Goal: Information Seeking & Learning: Learn about a topic

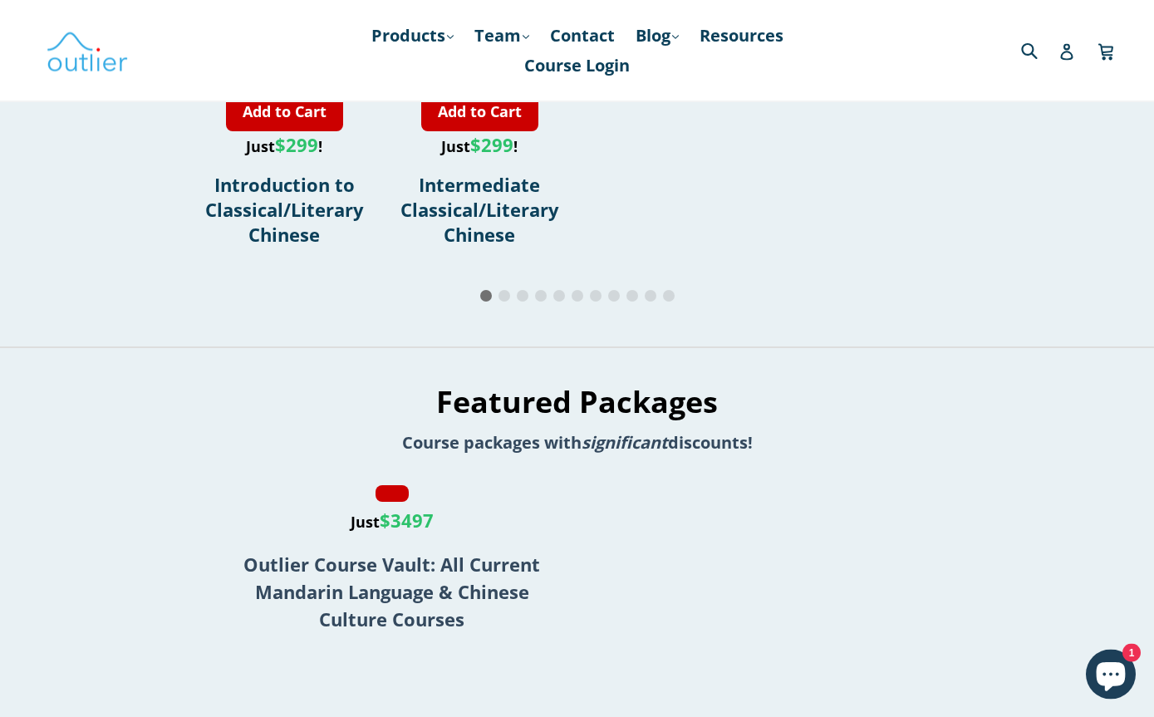
scroll to position [1996, 0]
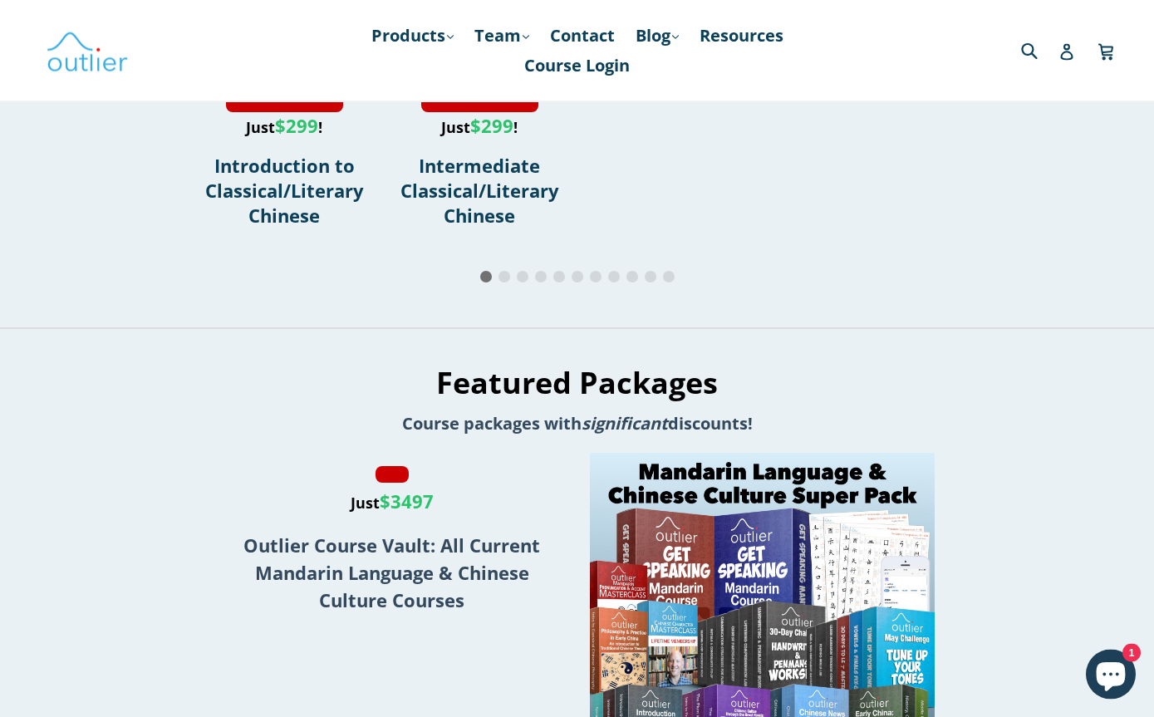
scroll to position [1934, 0]
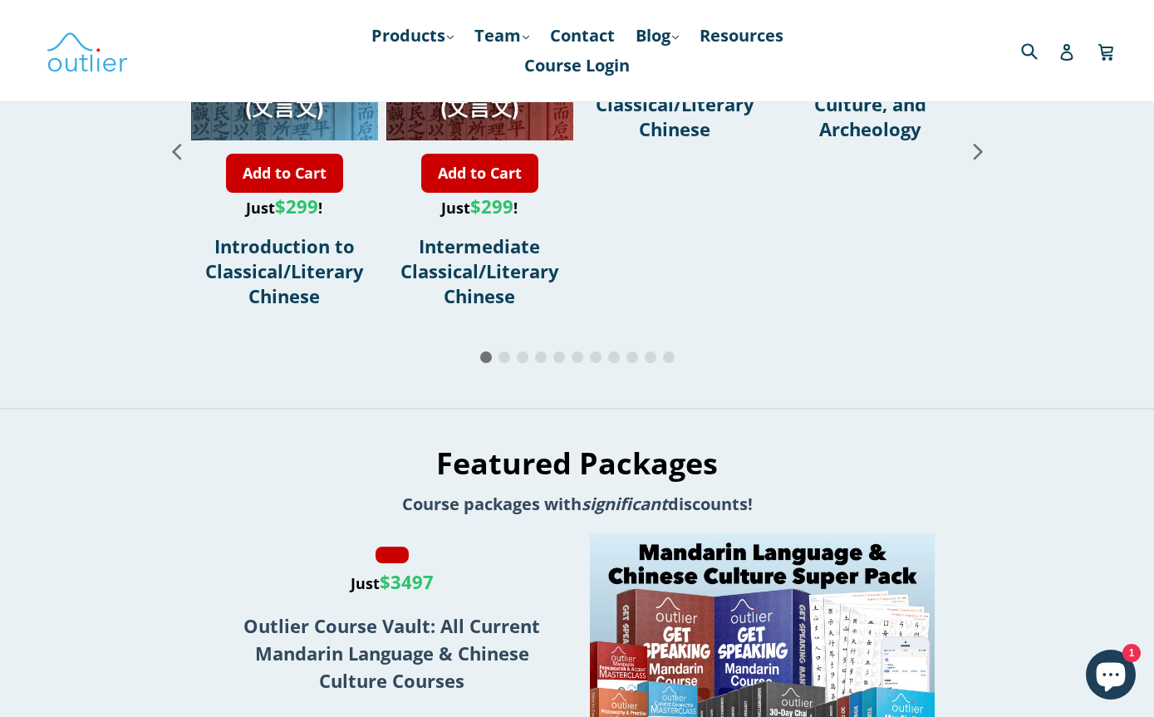
click at [695, 141] on span "Advanced Classical/Literary Chinese" at bounding box center [675, 103] width 159 height 75
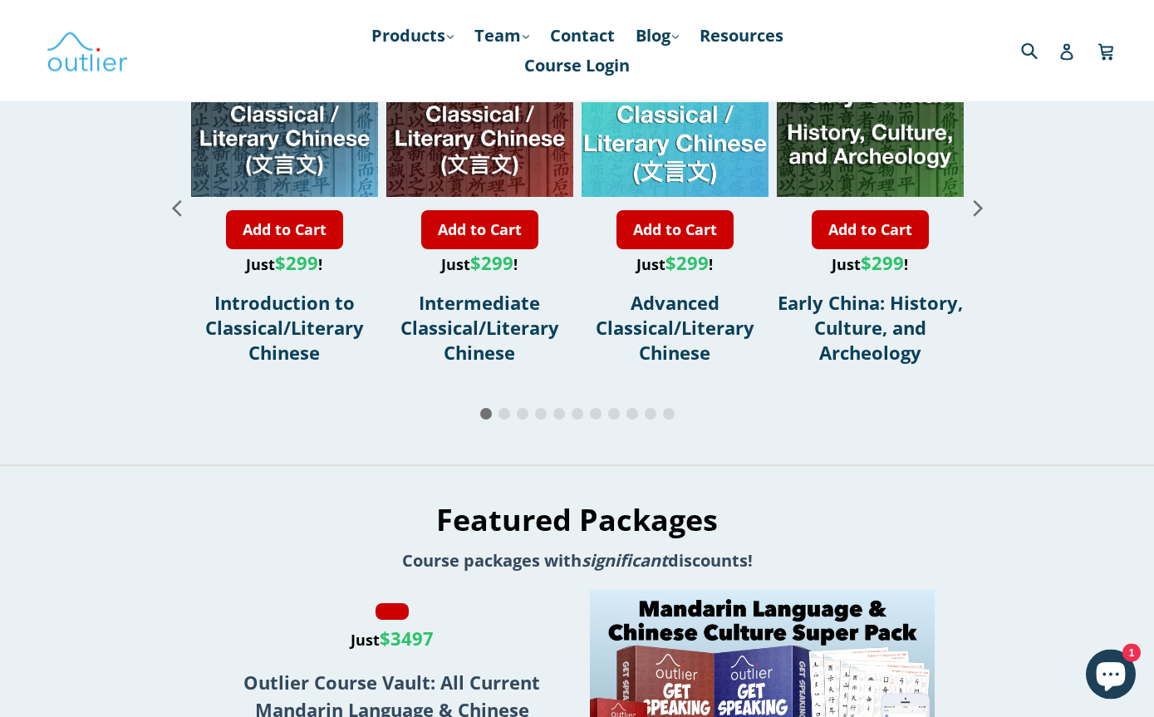
click at [984, 223] on icon "Next slide" at bounding box center [978, 208] width 29 height 29
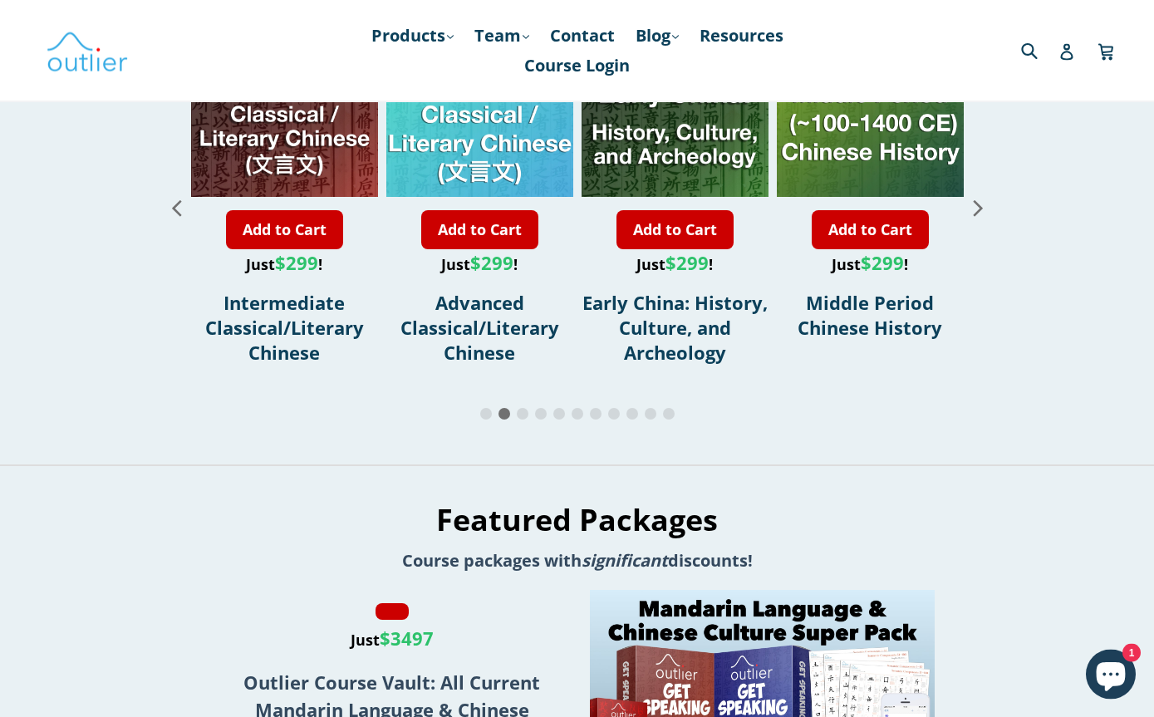
scroll to position [1878, 0]
click at [977, 222] on icon "Next slide" at bounding box center [978, 207] width 29 height 29
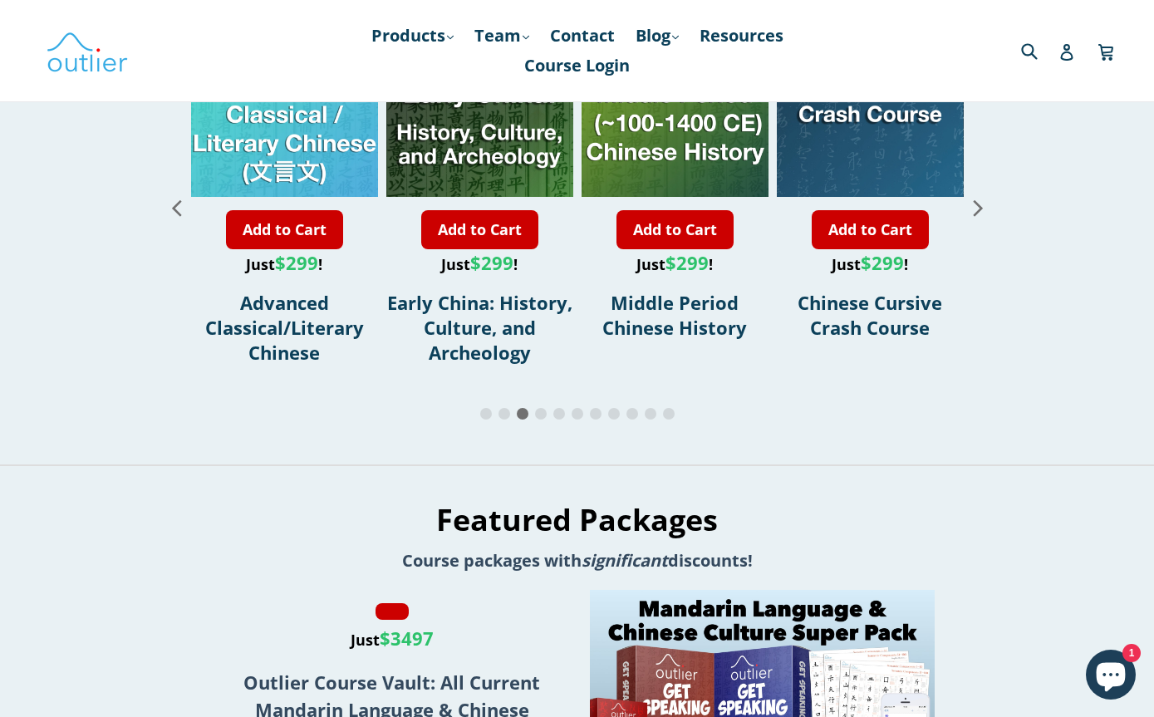
click at [972, 222] on icon "Next slide" at bounding box center [978, 207] width 29 height 29
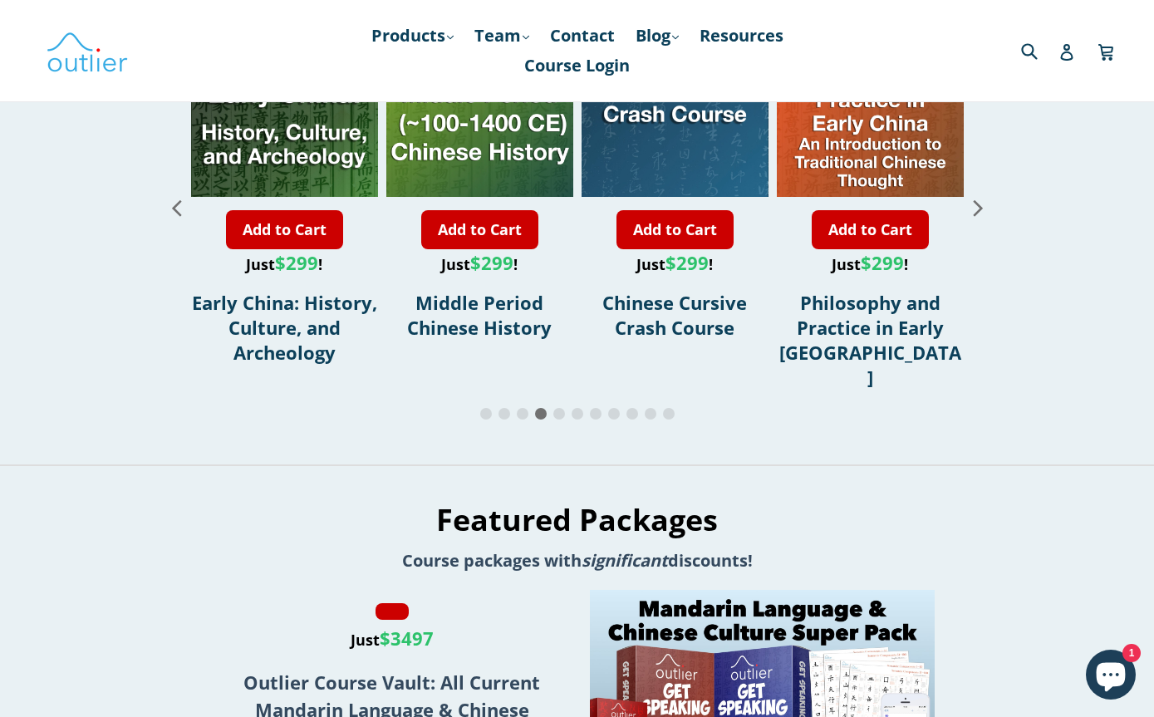
click at [714, 197] on div "6 / 11" at bounding box center [675, 103] width 187 height 187
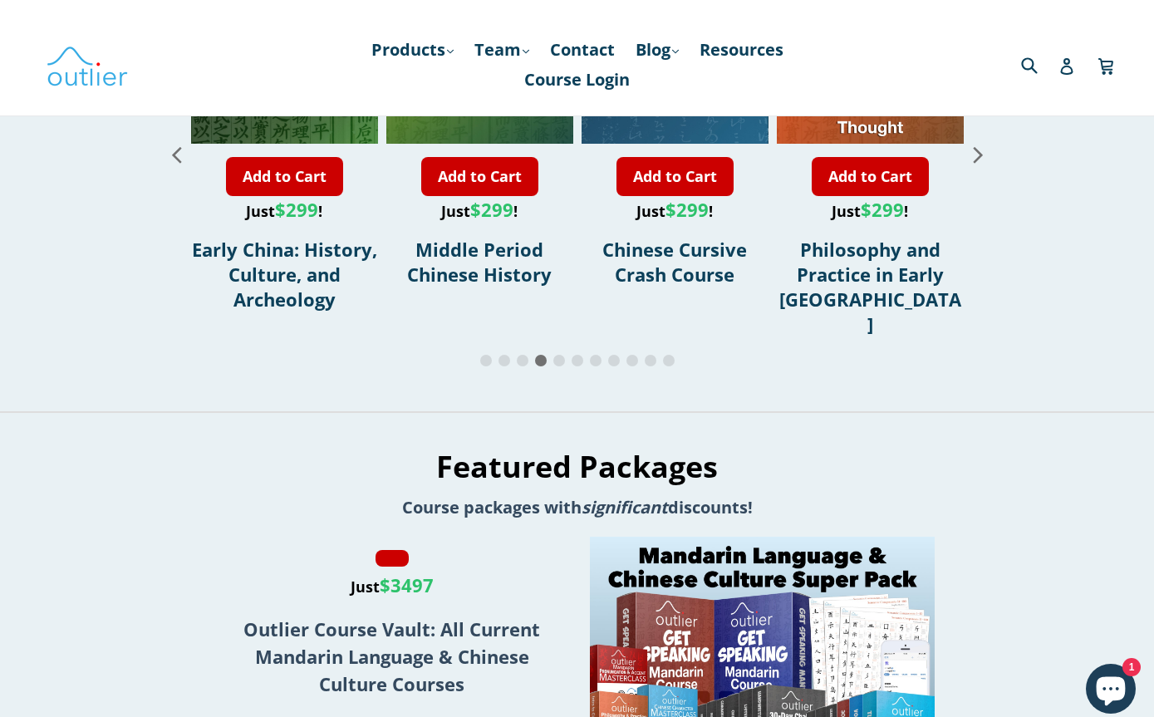
click at [977, 155] on icon "Next slide" at bounding box center [978, 140] width 29 height 29
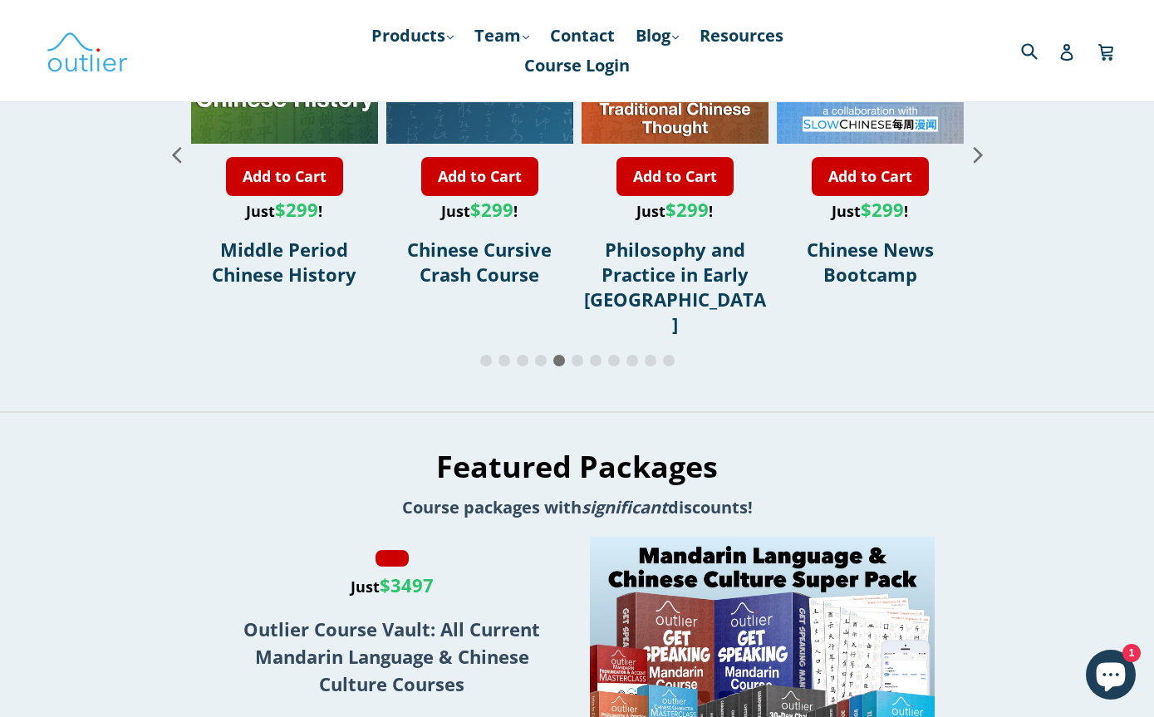
click at [975, 169] on icon "Next slide" at bounding box center [978, 154] width 29 height 29
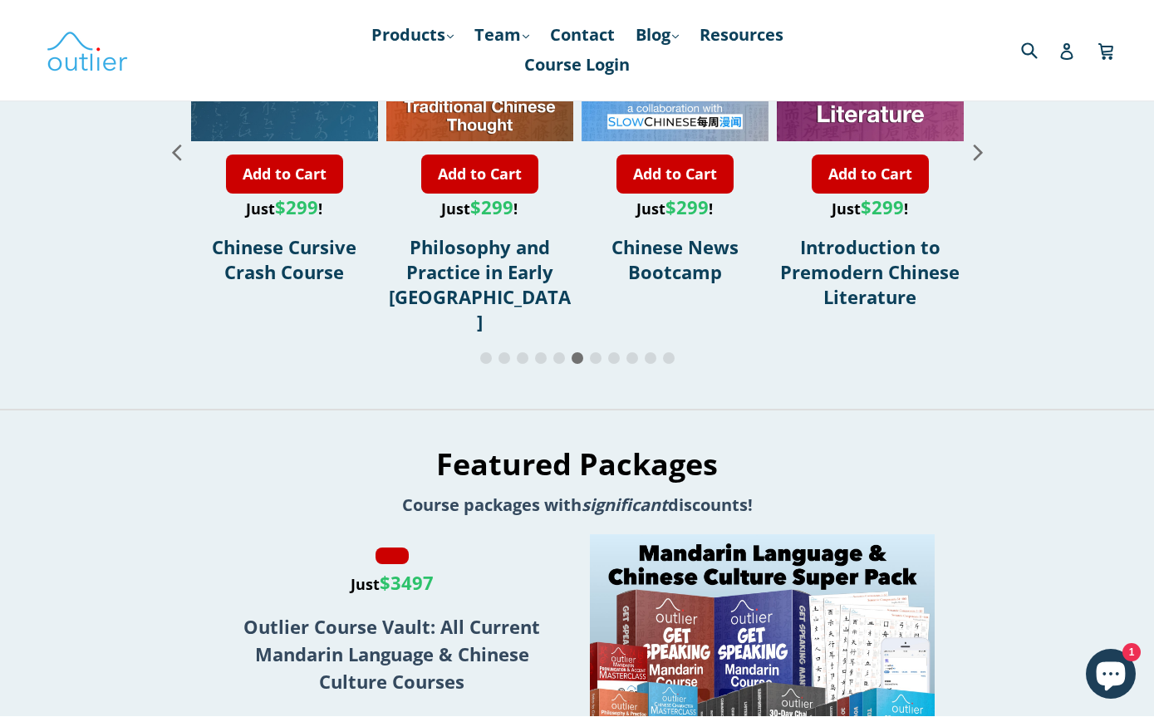
click at [986, 350] on div "Next slide" at bounding box center [978, 152] width 29 height 395
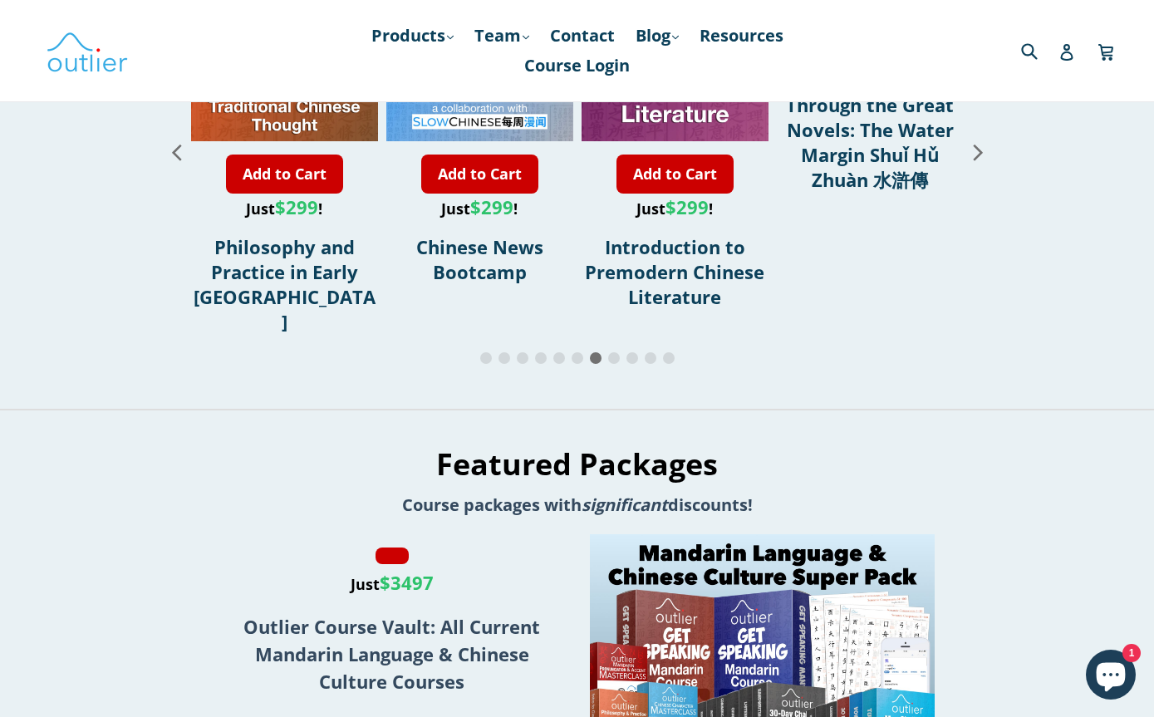
click at [976, 160] on icon "Next slide" at bounding box center [977, 153] width 9 height 16
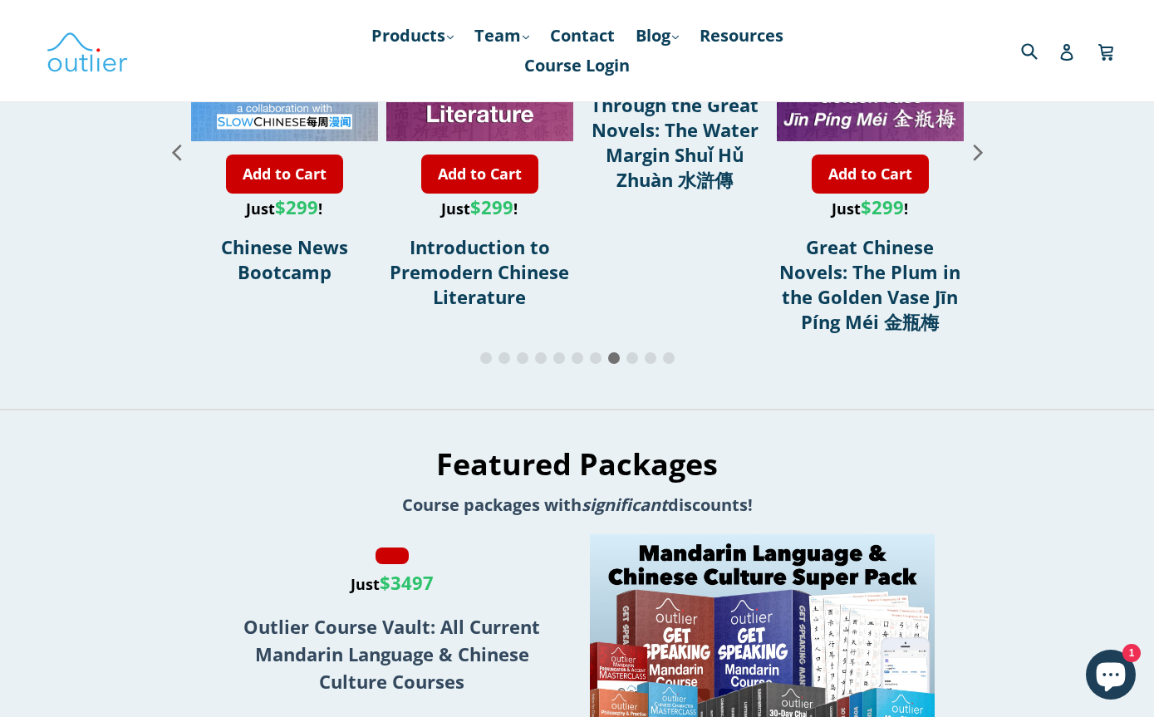
click at [971, 166] on icon "Next slide" at bounding box center [978, 151] width 29 height 29
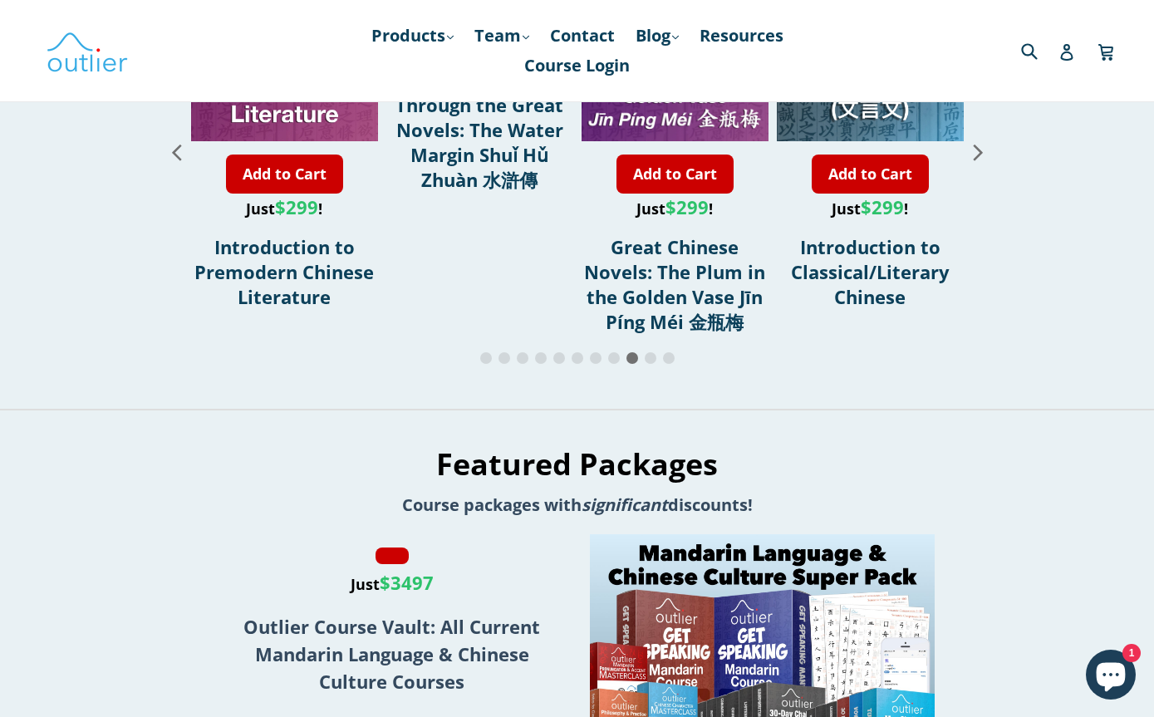
click at [972, 166] on icon "Next slide" at bounding box center [978, 151] width 29 height 29
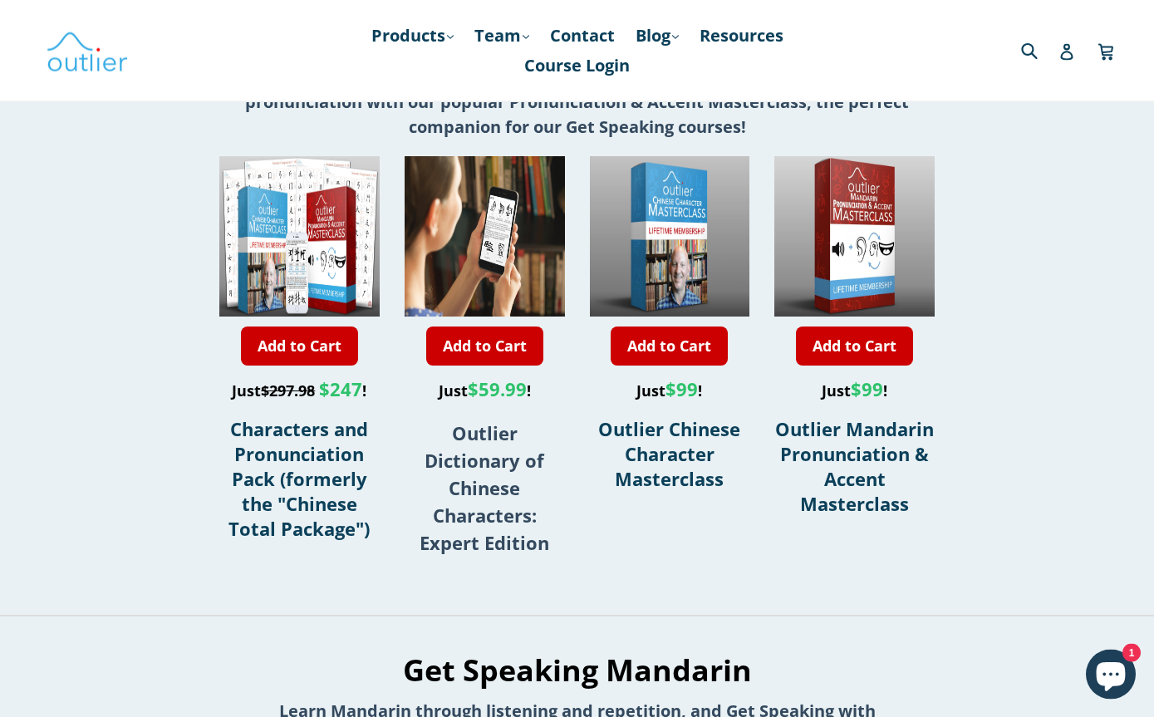
scroll to position [0, 0]
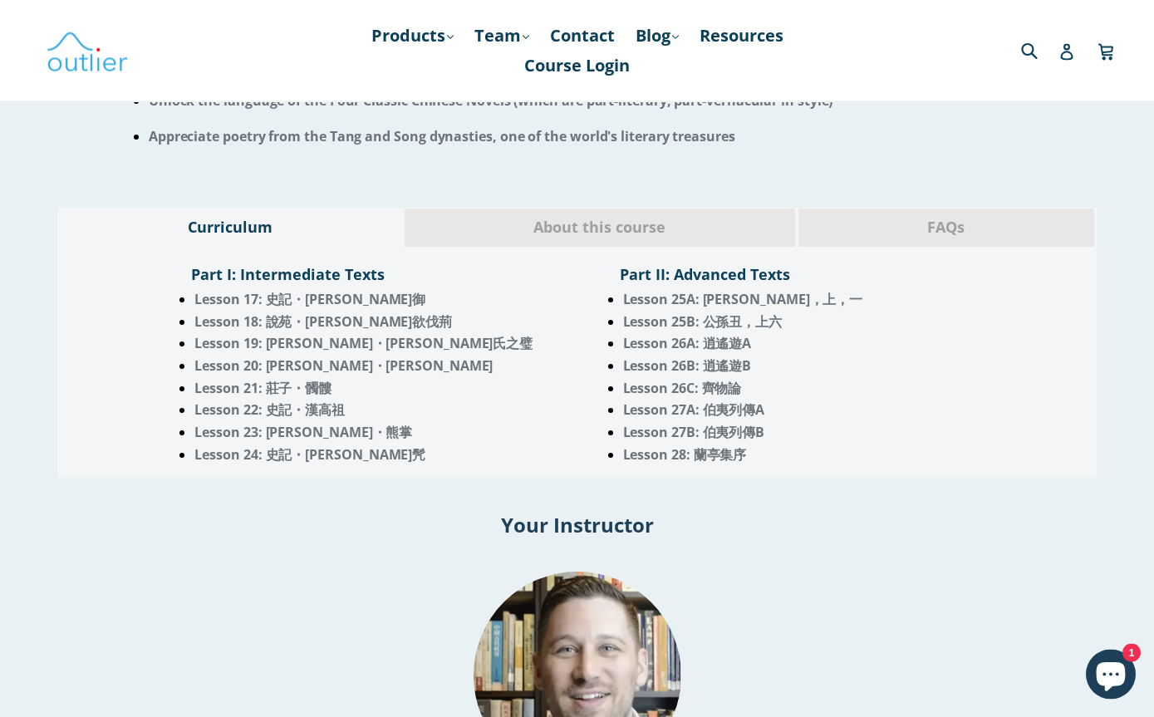
click at [746, 218] on span "About this course" at bounding box center [600, 229] width 366 height 22
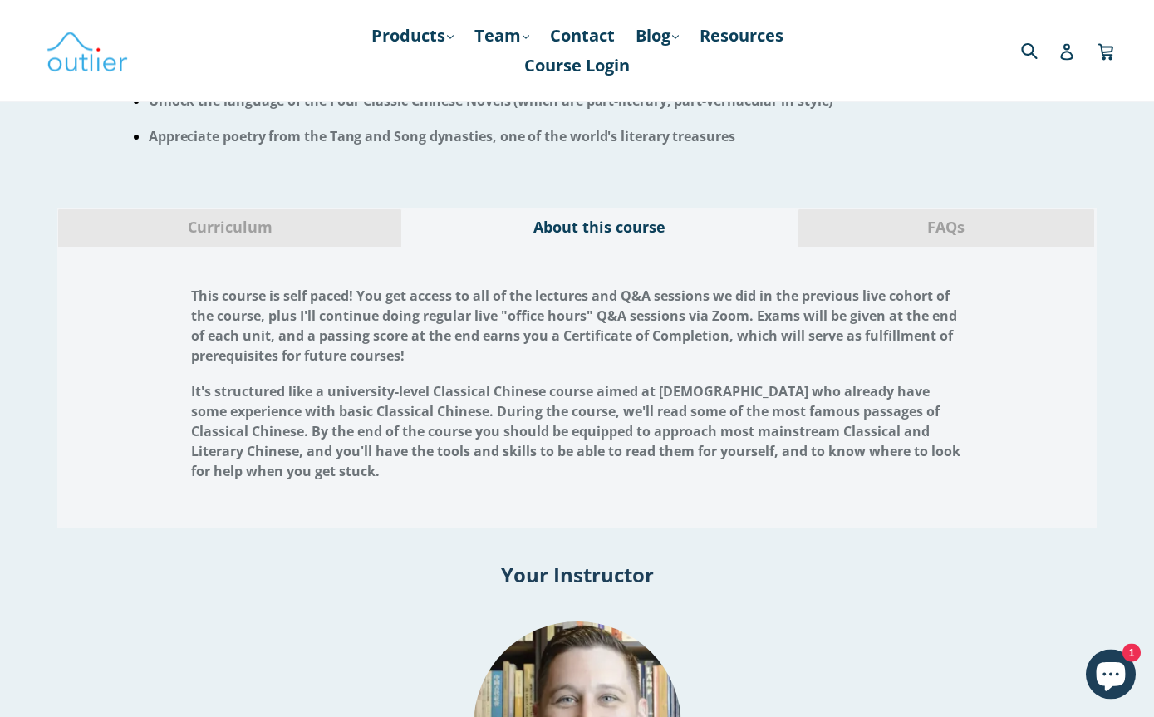
scroll to position [1385, 0]
click at [941, 217] on span "FAQs" at bounding box center [946, 228] width 271 height 22
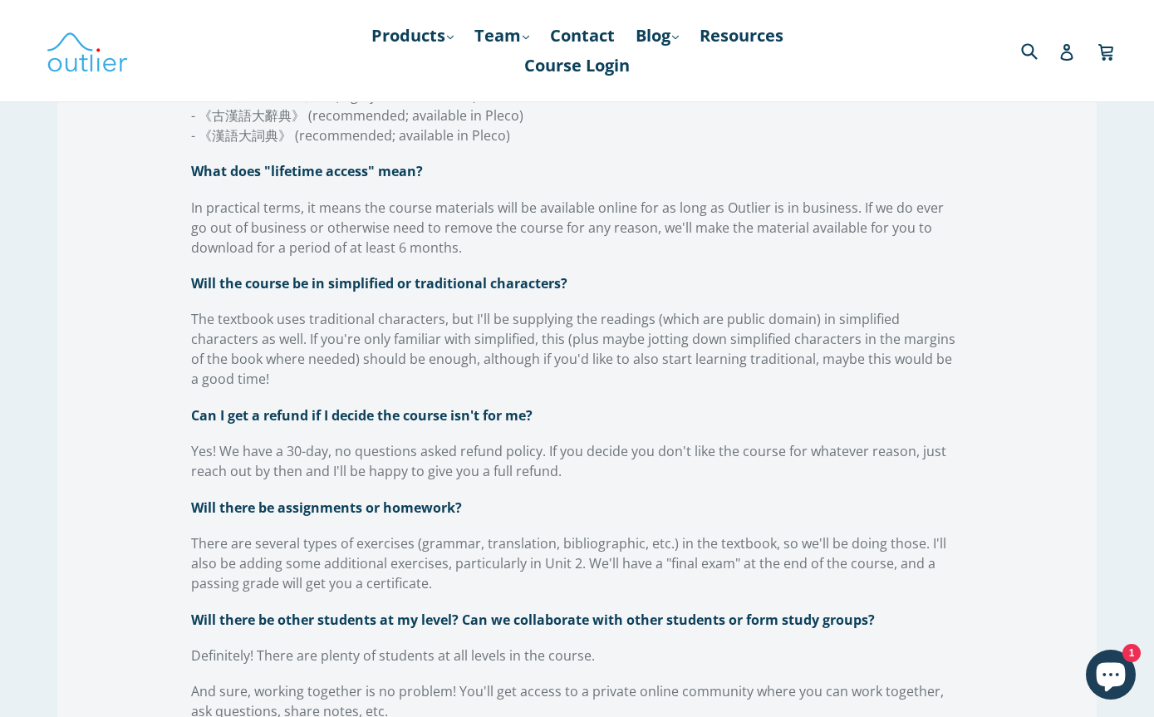
scroll to position [2191, 0]
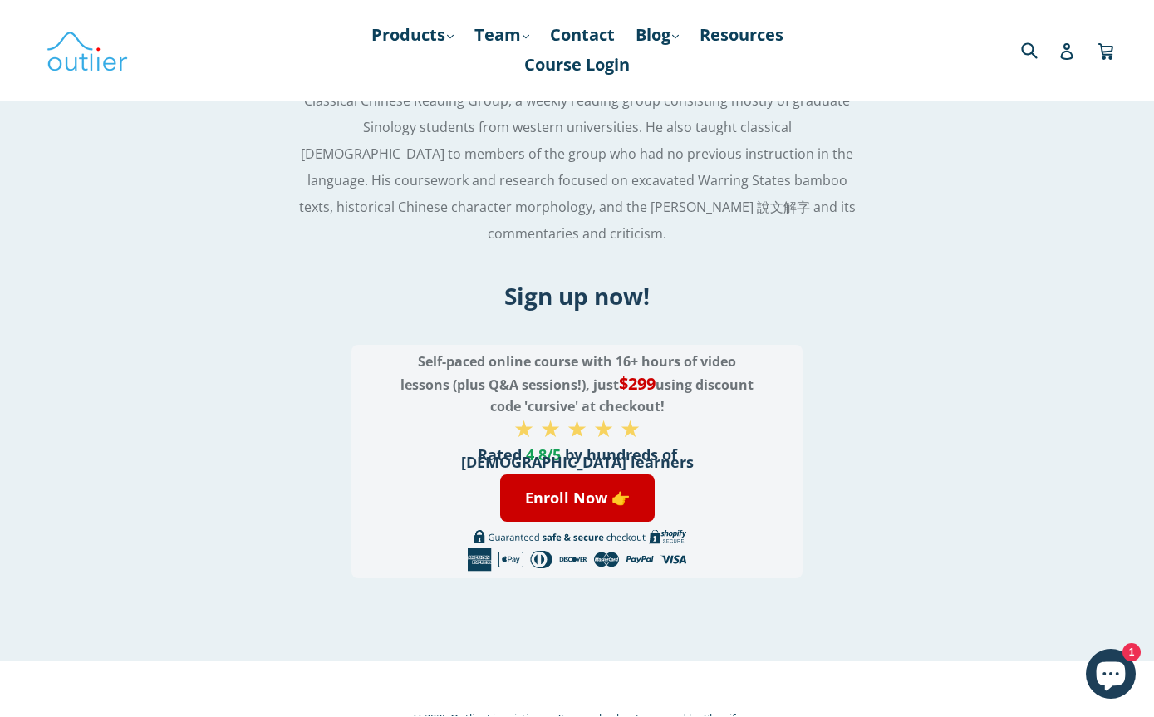
scroll to position [2711, 0]
